Goal: Information Seeking & Learning: Learn about a topic

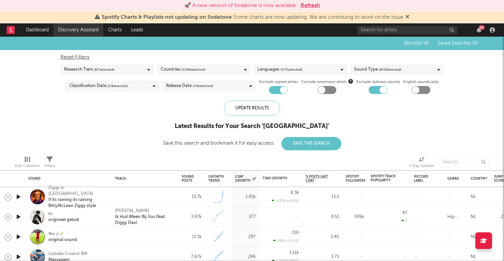
click at [76, 25] on link "Discovery Assistant" at bounding box center [78, 29] width 50 height 13
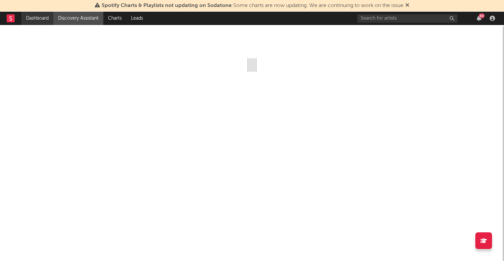
click at [45, 16] on link "Dashboard" at bounding box center [37, 18] width 32 height 13
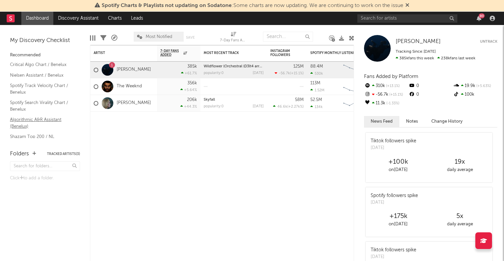
click at [37, 122] on link "Algorithmic A&R Assistant (Benelux)" at bounding box center [41, 123] width 63 height 14
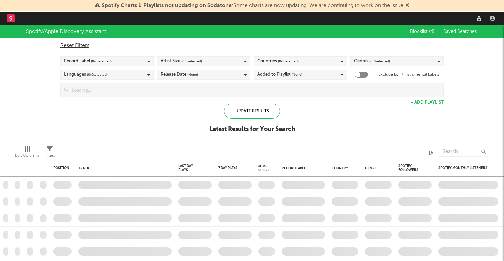
click at [296, 52] on div "Reset Filters Record Label ( 0 / 6 selected) Artist Size ( 0 / 5 selected) Coun…" at bounding box center [252, 67] width 390 height 59
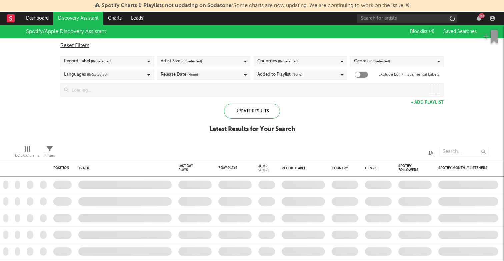
checkbox input "true"
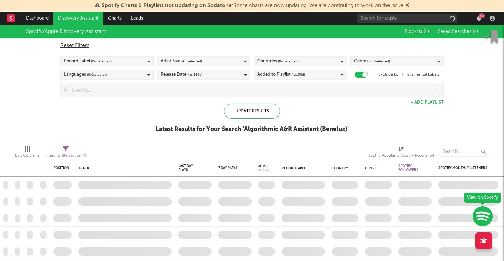
click at [295, 63] on span "( 0 / 0 selected)" at bounding box center [288, 61] width 21 height 8
type input "netherlands"
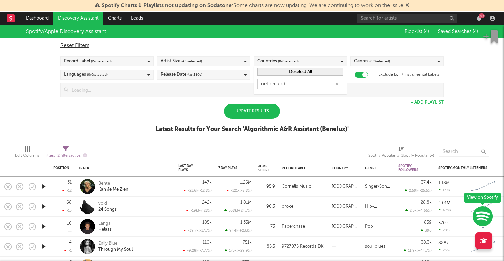
click at [261, 113] on div "Update Results" at bounding box center [252, 111] width 56 height 15
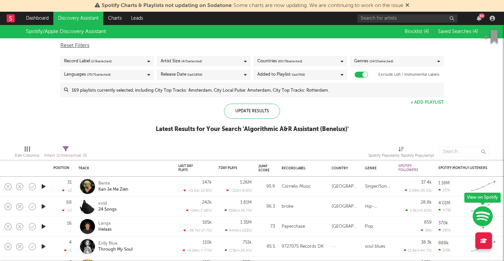
click at [313, 62] on div "Countries ( 65 / 78 selected)" at bounding box center [300, 61] width 93 height 10
click at [337, 85] on icon "button" at bounding box center [337, 84] width 3 height 4
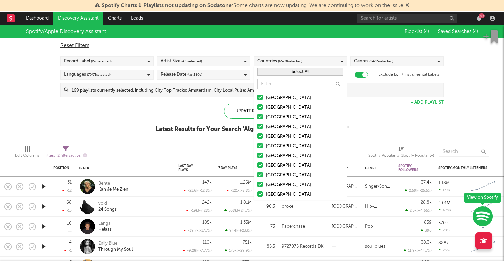
click at [295, 72] on button "Select All" at bounding box center [301, 72] width 86 height 8
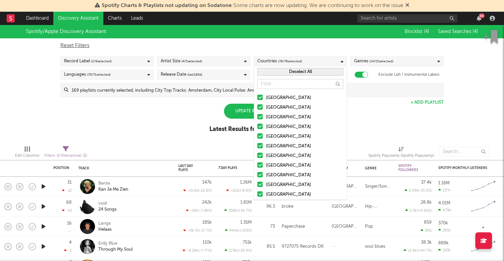
click at [295, 72] on button "Deselect All" at bounding box center [301, 72] width 86 height 8
click at [282, 85] on input "text" at bounding box center [301, 84] width 86 height 10
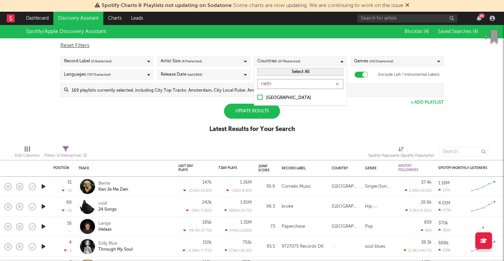
type input "neth"
click at [261, 99] on div at bounding box center [260, 97] width 5 height 5
click at [258, 99] on input "[GEOGRAPHIC_DATA]" at bounding box center [258, 98] width 0 height 8
click at [269, 110] on div "Update Results" at bounding box center [252, 111] width 56 height 15
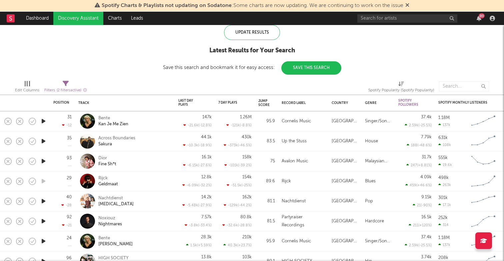
click at [45, 140] on icon "button" at bounding box center [43, 141] width 7 height 8
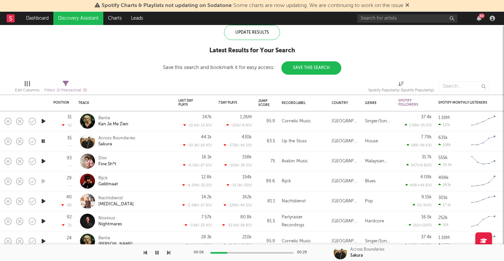
click at [45, 140] on icon "button" at bounding box center [43, 141] width 6 height 8
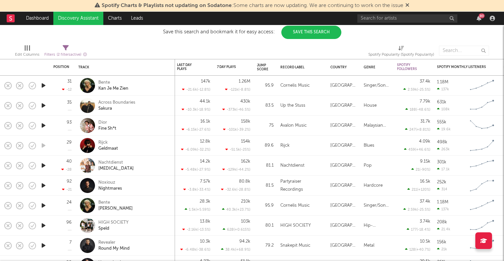
click at [42, 186] on icon "button" at bounding box center [43, 185] width 7 height 8
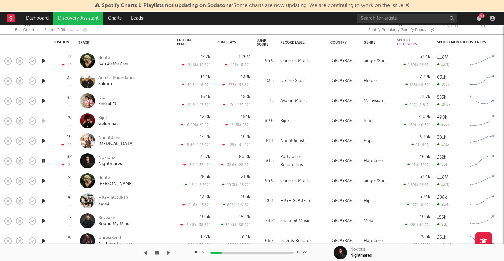
click at [45, 201] on icon "button" at bounding box center [43, 201] width 7 height 8
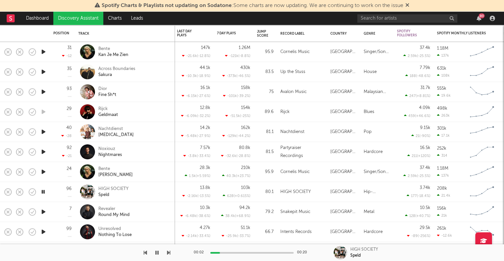
click at [47, 214] on div at bounding box center [43, 212] width 13 height 20
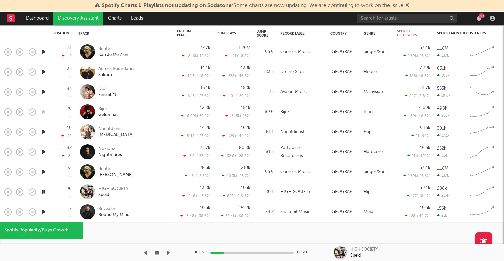
click at [42, 210] on icon "button" at bounding box center [43, 212] width 7 height 8
select select "1w"
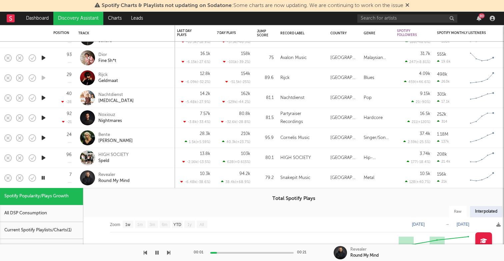
click at [43, 179] on icon "button" at bounding box center [43, 178] width 6 height 8
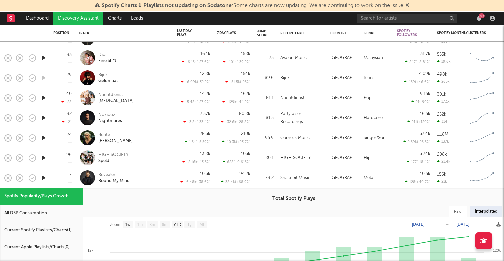
click at [120, 213] on div "Raw Interpolated" at bounding box center [293, 211] width 421 height 11
click at [172, 227] on rect at bounding box center [177, 224] width 11 height 7
select select "YTD"
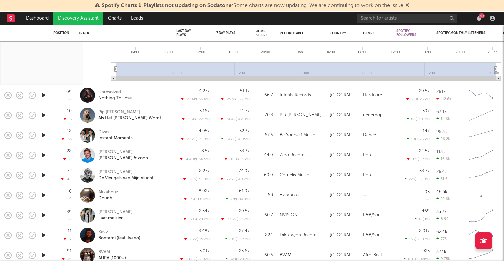
click at [42, 174] on icon "button" at bounding box center [43, 175] width 7 height 8
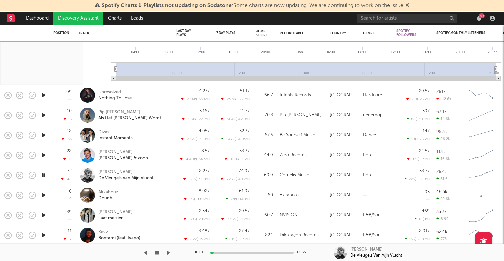
click at [42, 174] on icon "button" at bounding box center [43, 175] width 6 height 8
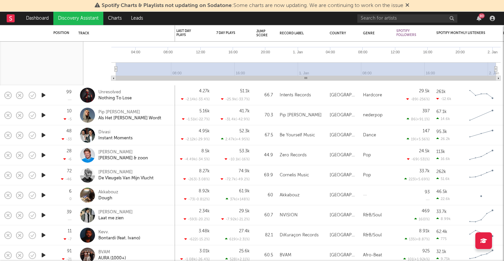
click at [43, 196] on icon "button" at bounding box center [43, 195] width 7 height 8
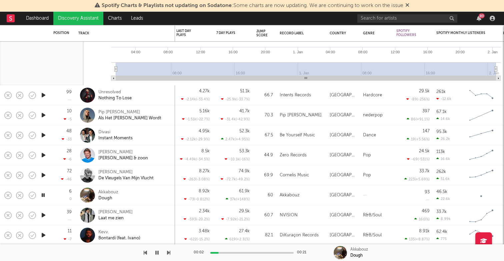
click at [43, 196] on icon "button" at bounding box center [43, 195] width 6 height 8
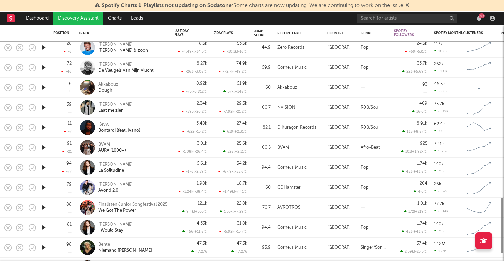
select select "1w"
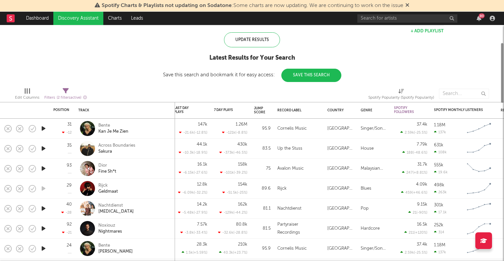
select select "1w"
